Goal: Transaction & Acquisition: Purchase product/service

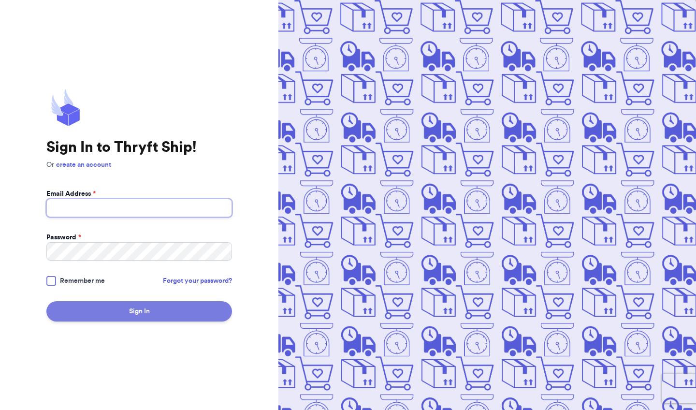
type input "[EMAIL_ADDRESS][DOMAIN_NAME]"
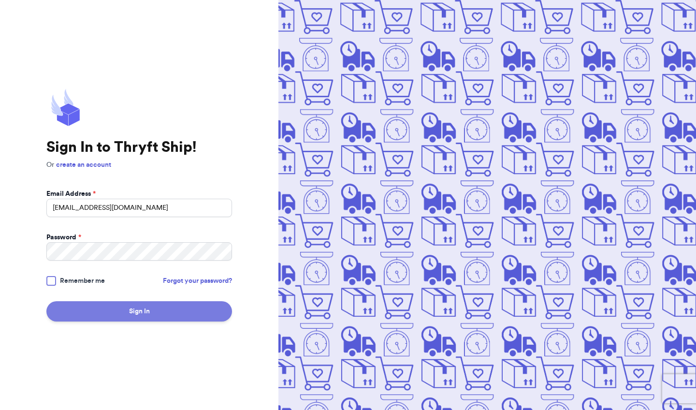
click at [128, 315] on button "Sign In" at bounding box center [139, 311] width 186 height 20
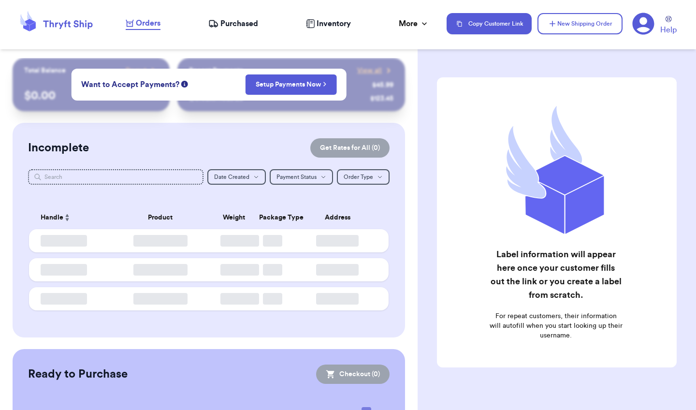
click at [266, 135] on div "Incomplete Get Rates for All ( 0 ) Get Rates for All ( 0 ) Date Created Date Cr…" at bounding box center [209, 230] width 392 height 215
click at [323, 84] on icon "button" at bounding box center [325, 84] width 4 height 6
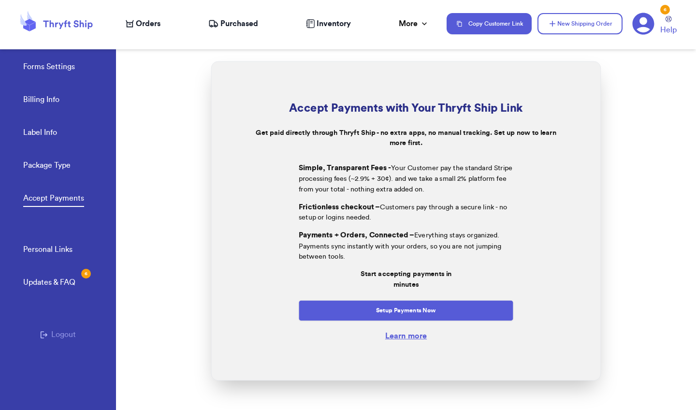
click at [147, 25] on span "Orders" at bounding box center [148, 24] width 25 height 12
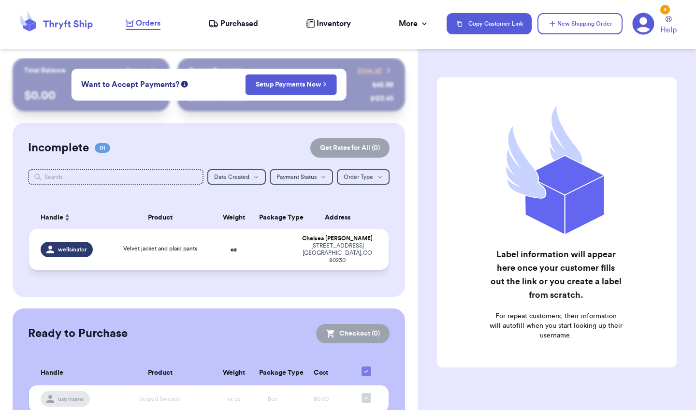
click at [74, 248] on span "wellsinator" at bounding box center [72, 249] width 29 height 8
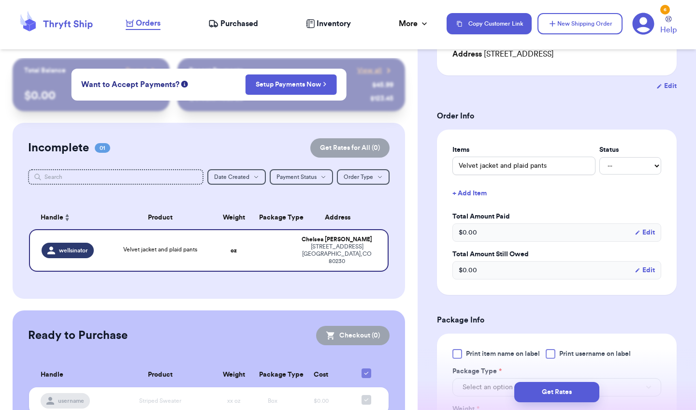
scroll to position [153, 0]
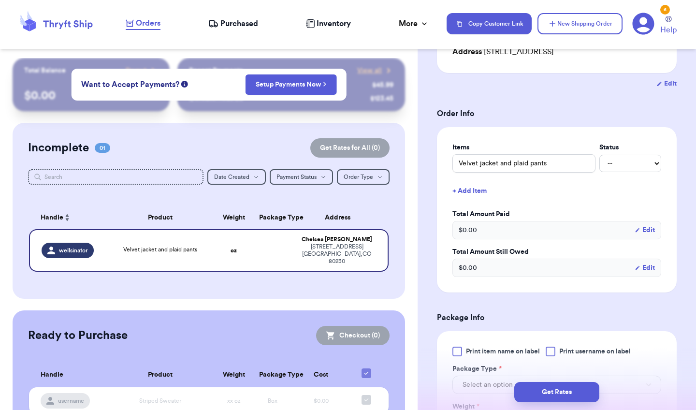
click at [492, 234] on div "$ 0.00 Edit" at bounding box center [556, 230] width 209 height 18
click at [483, 228] on div "$ 0.00 Edit" at bounding box center [556, 230] width 209 height 18
click at [647, 230] on button "Edit" at bounding box center [644, 230] width 20 height 10
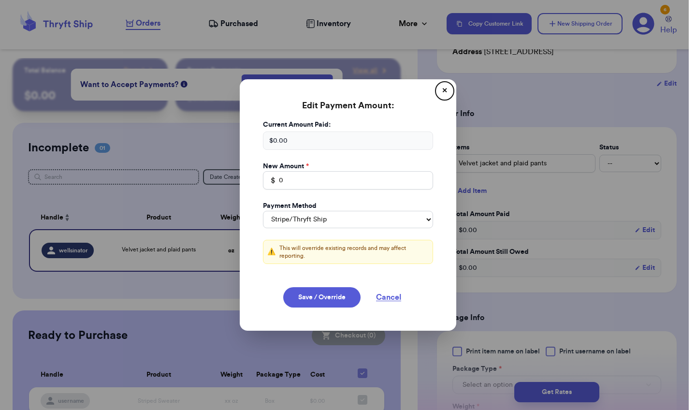
click at [328, 144] on div "$ 0.00" at bounding box center [348, 140] width 170 height 18
click at [306, 139] on div "$ 0.00" at bounding box center [348, 140] width 170 height 18
click at [286, 139] on div "$ 0.00" at bounding box center [348, 140] width 170 height 18
drag, startPoint x: 291, startPoint y: 140, endPoint x: 268, endPoint y: 139, distance: 22.7
click at [268, 139] on div "$ 0.00" at bounding box center [348, 140] width 170 height 18
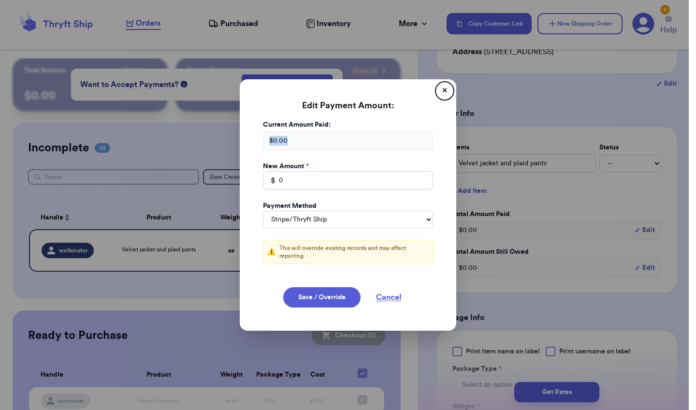
click at [300, 139] on div "$ 0.00" at bounding box center [348, 140] width 170 height 18
click at [294, 139] on div "$ 0.00" at bounding box center [348, 140] width 170 height 18
drag, startPoint x: 288, startPoint y: 139, endPoint x: 268, endPoint y: 138, distance: 20.8
click at [268, 138] on div "$ 0.00" at bounding box center [348, 140] width 170 height 18
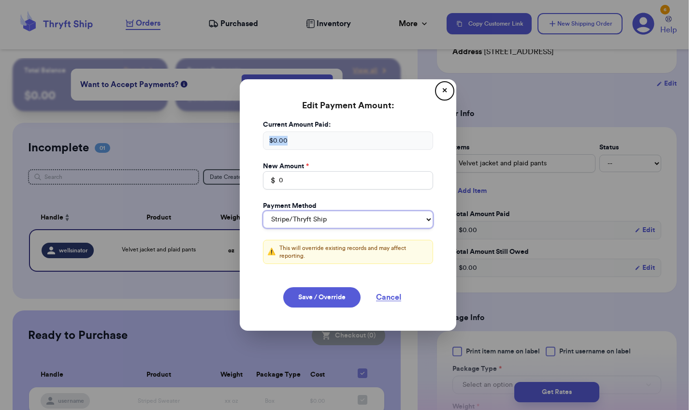
click at [294, 215] on select "Stripe/Thryft Ship Venmo Cash App PayPal Zelle Cash Other" at bounding box center [348, 219] width 170 height 17
click at [444, 88] on button "✕" at bounding box center [444, 90] width 15 height 15
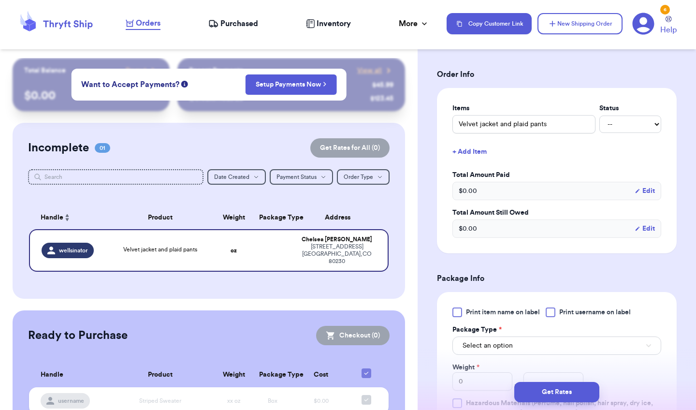
scroll to position [196, 0]
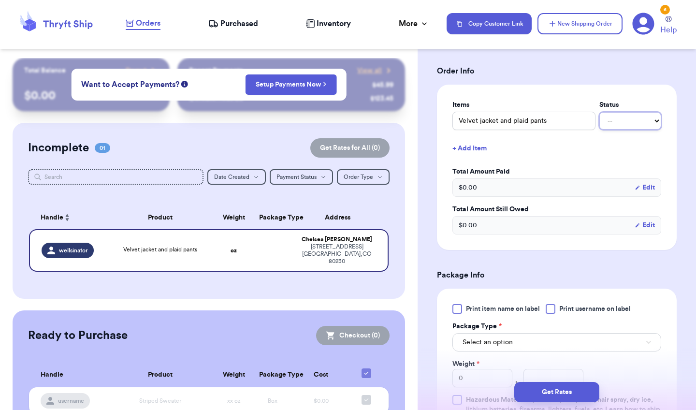
click at [617, 117] on select "-- Paid Owes" at bounding box center [630, 120] width 62 height 17
select select "paid"
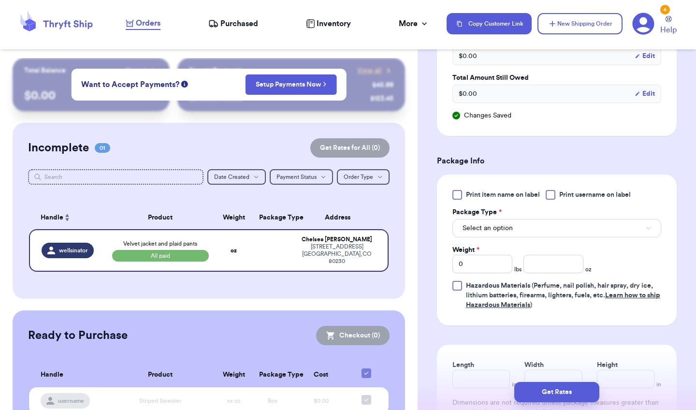
scroll to position [328, 0]
click at [492, 229] on span "Select an option" at bounding box center [487, 227] width 50 height 10
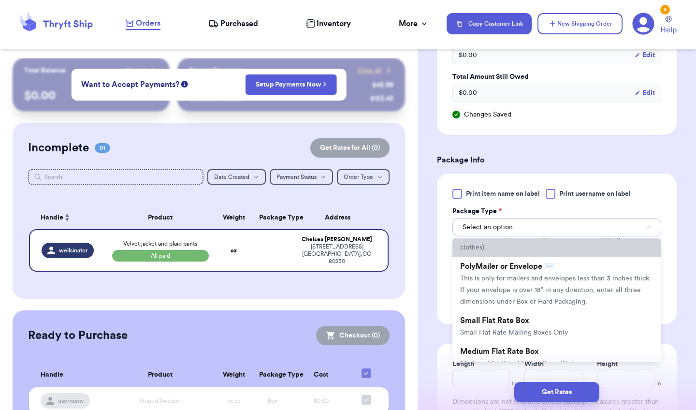
scroll to position [67, 0]
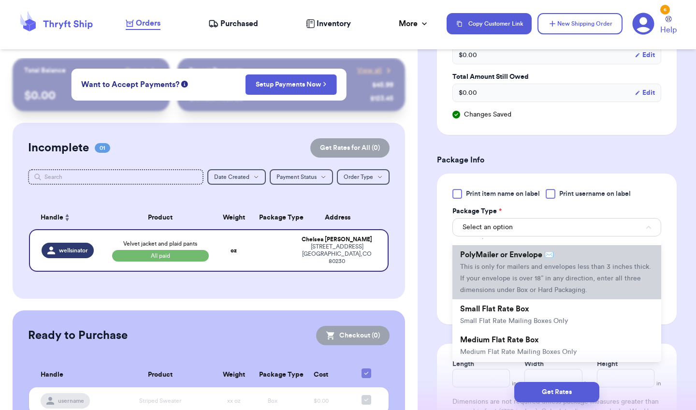
click at [490, 271] on span "This is only for mailers and envelopes less than 3 inches thick. If your envelo…" at bounding box center [555, 278] width 191 height 30
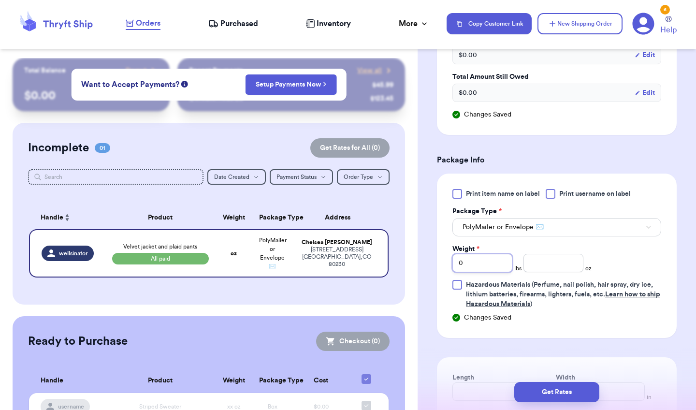
click at [489, 266] on input "0" at bounding box center [482, 263] width 60 height 18
click at [478, 265] on input "0" at bounding box center [482, 263] width 60 height 18
type input "1"
click at [554, 265] on input "number" at bounding box center [553, 263] width 60 height 18
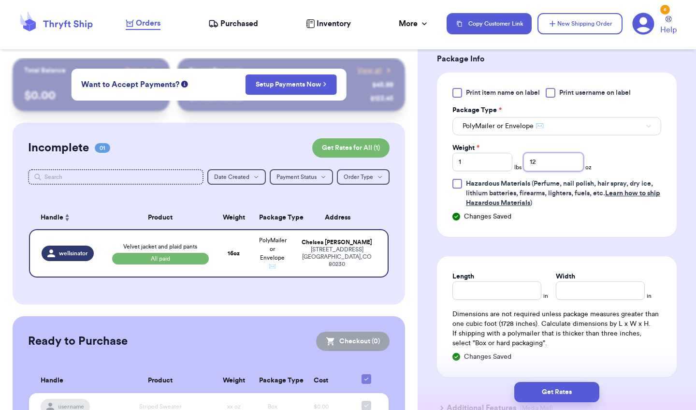
scroll to position [449, 0]
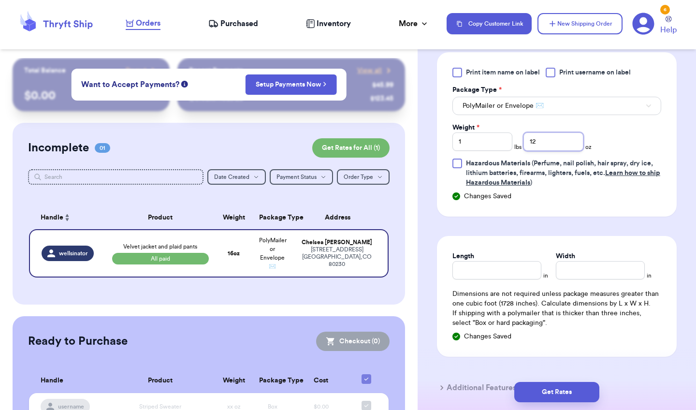
type input "12"
click at [501, 272] on input "Length" at bounding box center [496, 270] width 89 height 18
click at [544, 385] on button "Get Rates" at bounding box center [556, 392] width 85 height 20
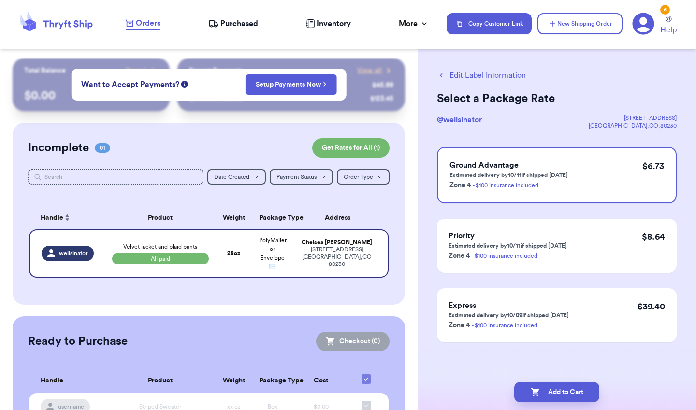
scroll to position [0, 0]
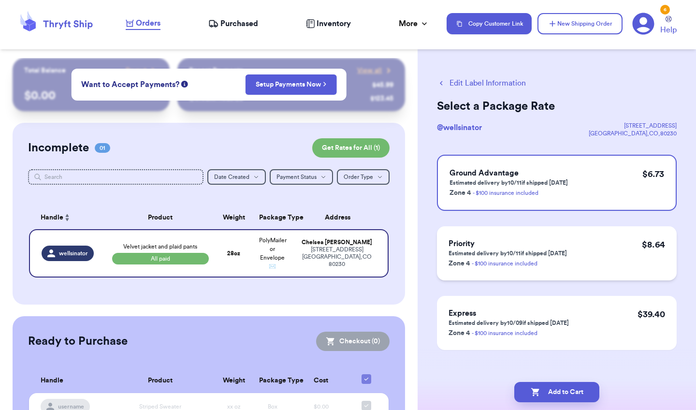
click at [583, 259] on div "Priority Estimated delivery by 10/11 if shipped [DATE] Zone 4 - $100 insurance …" at bounding box center [557, 253] width 240 height 54
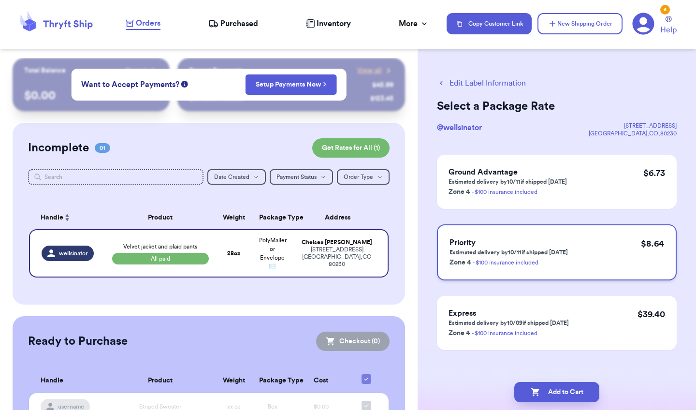
scroll to position [8, 0]
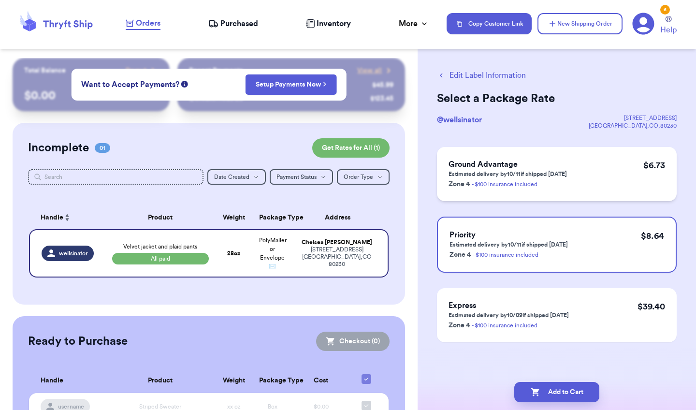
click at [570, 180] on div "Ground Advantage Estimated delivery by 10/11 if shipped [DATE] Zone 4 - $100 in…" at bounding box center [557, 174] width 240 height 54
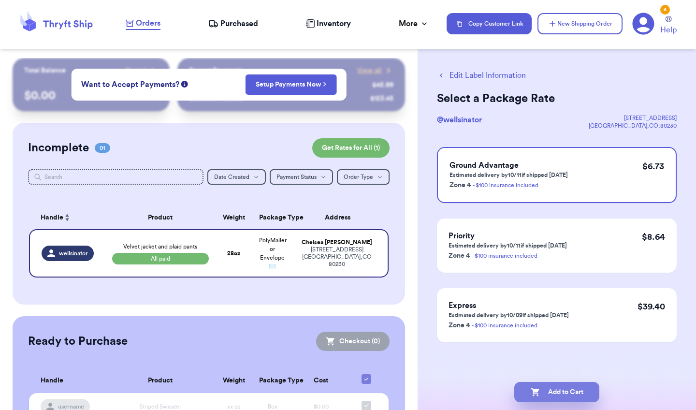
click at [550, 392] on button "Add to Cart" at bounding box center [556, 392] width 85 height 20
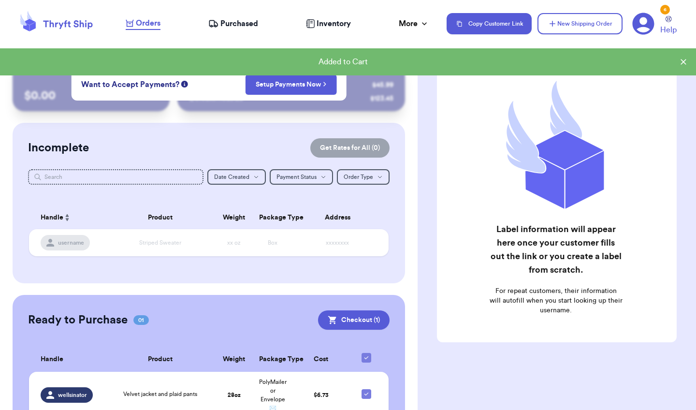
scroll to position [46, 0]
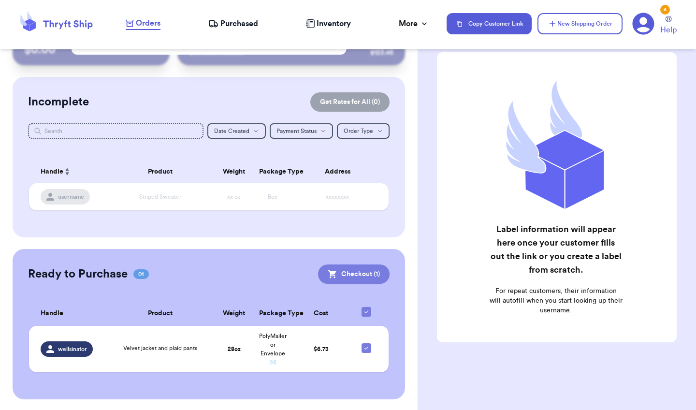
click at [354, 276] on button "Checkout ( 1 )" at bounding box center [354, 273] width 72 height 19
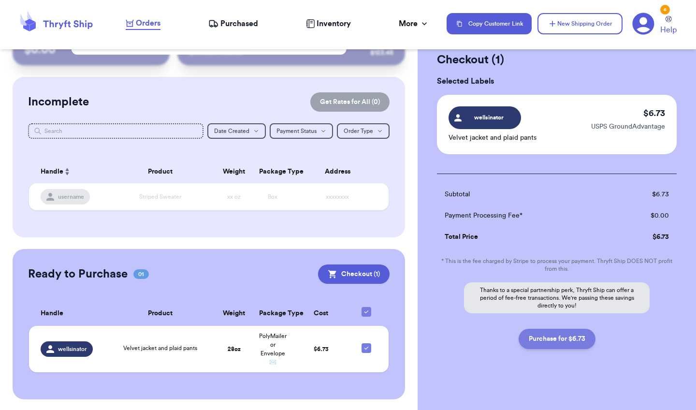
click at [565, 340] on button "Purchase for $6.73" at bounding box center [556, 339] width 77 height 20
checkbox input "false"
checkbox input "true"
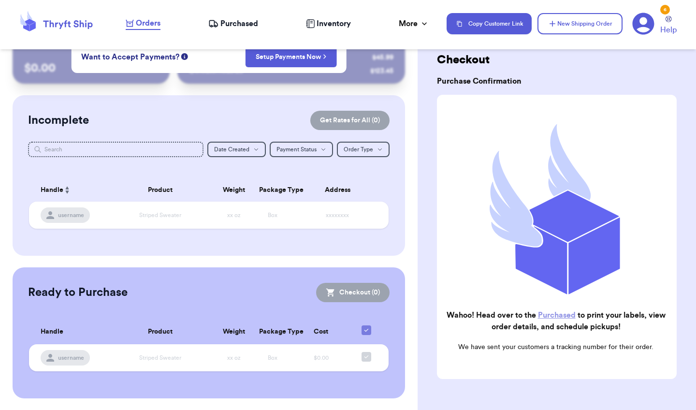
scroll to position [27, 0]
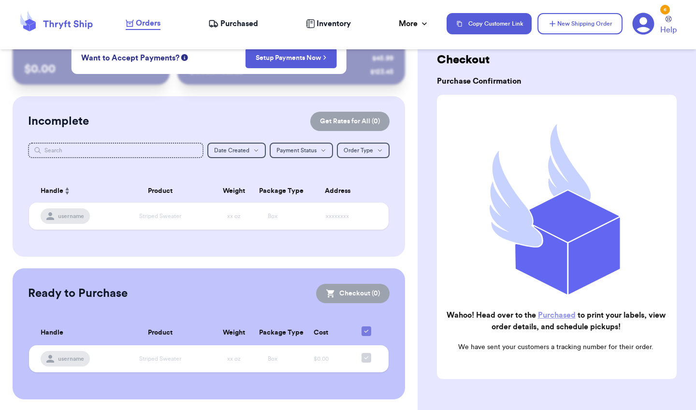
click at [553, 313] on link "Purchased" at bounding box center [557, 315] width 38 height 8
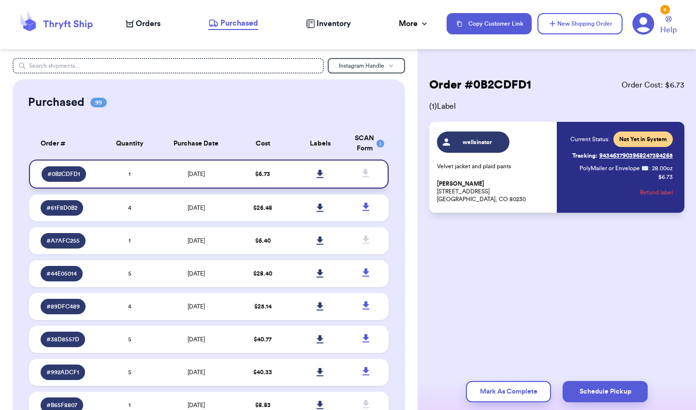
click at [321, 174] on icon at bounding box center [319, 174] width 7 height 9
